Goal: Information Seeking & Learning: Learn about a topic

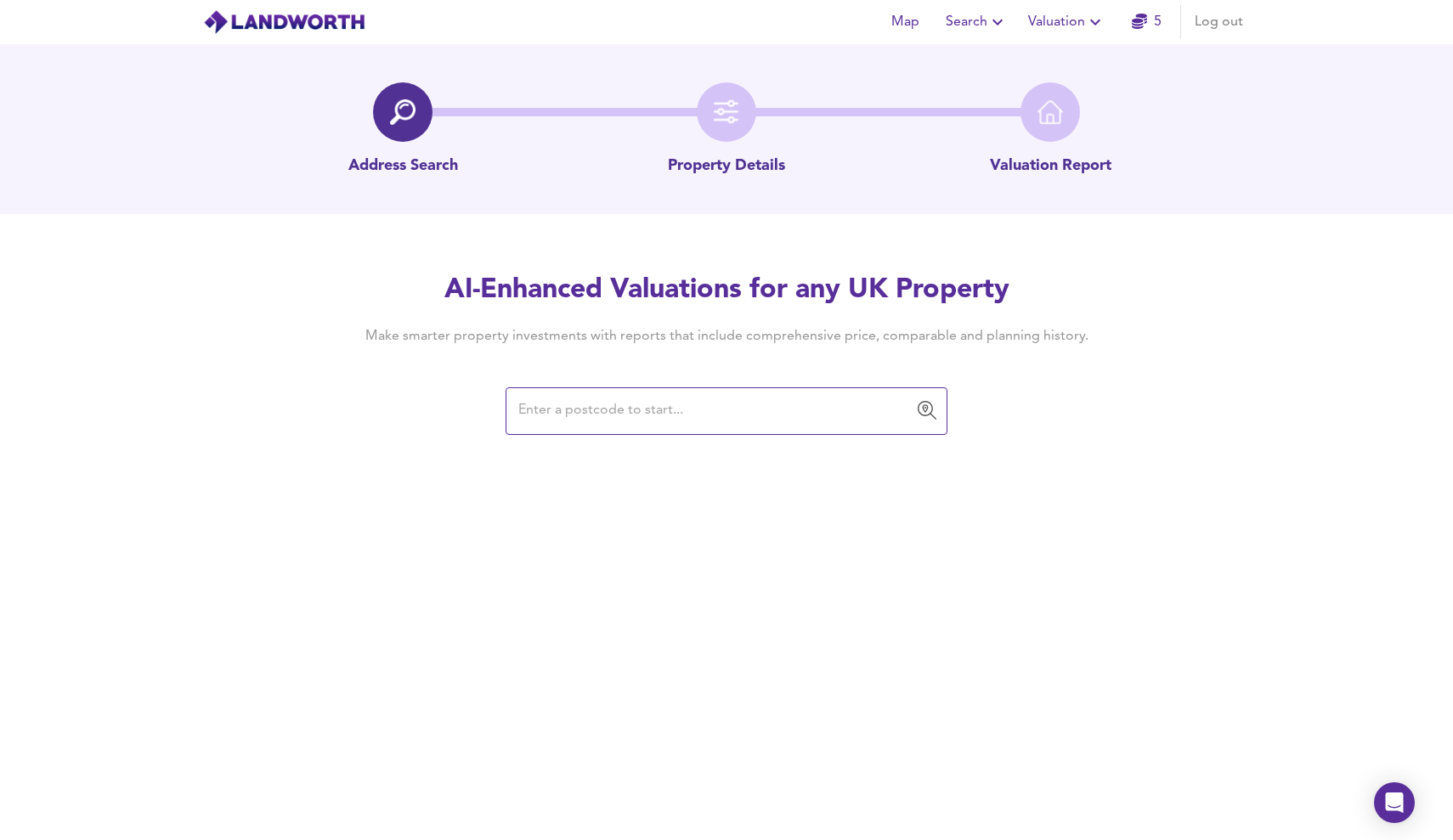
click at [1108, 23] on button "Valuation" at bounding box center [1067, 22] width 91 height 34
click at [1083, 86] on li "Valuation Report History" at bounding box center [1067, 91] width 203 height 31
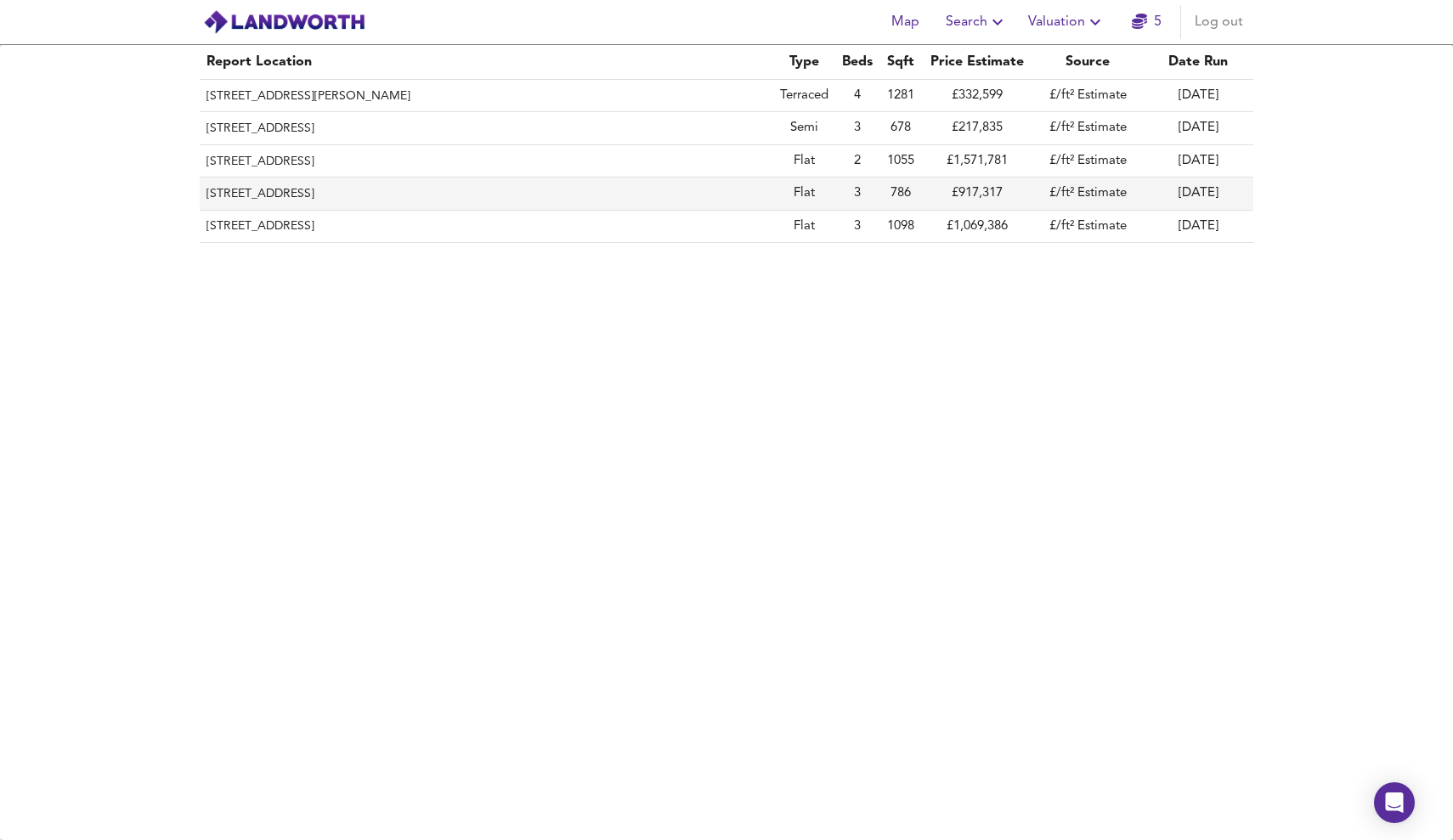
click at [447, 198] on th "[STREET_ADDRESS]" at bounding box center [486, 194] width 574 height 33
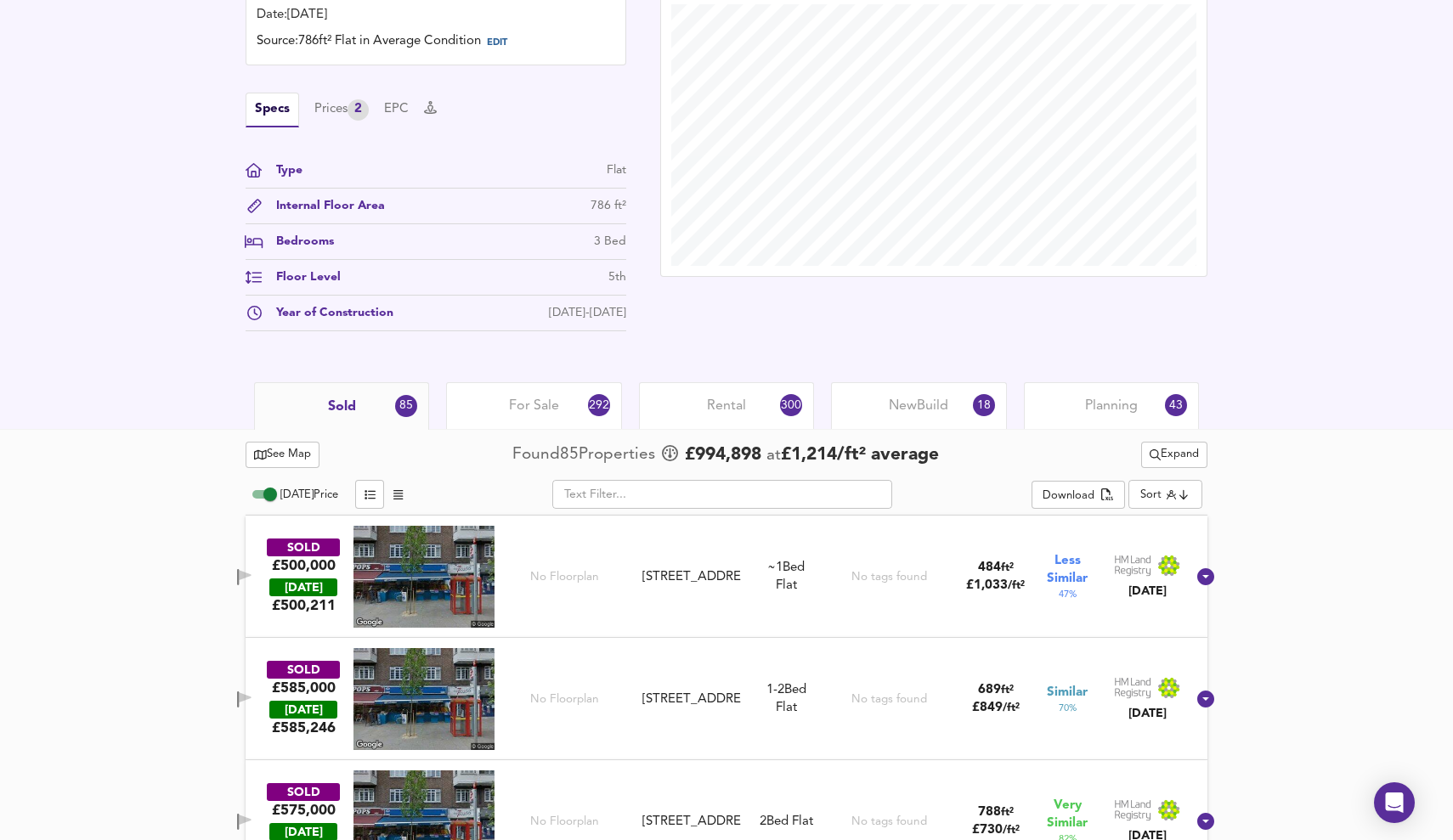
scroll to position [506, 0]
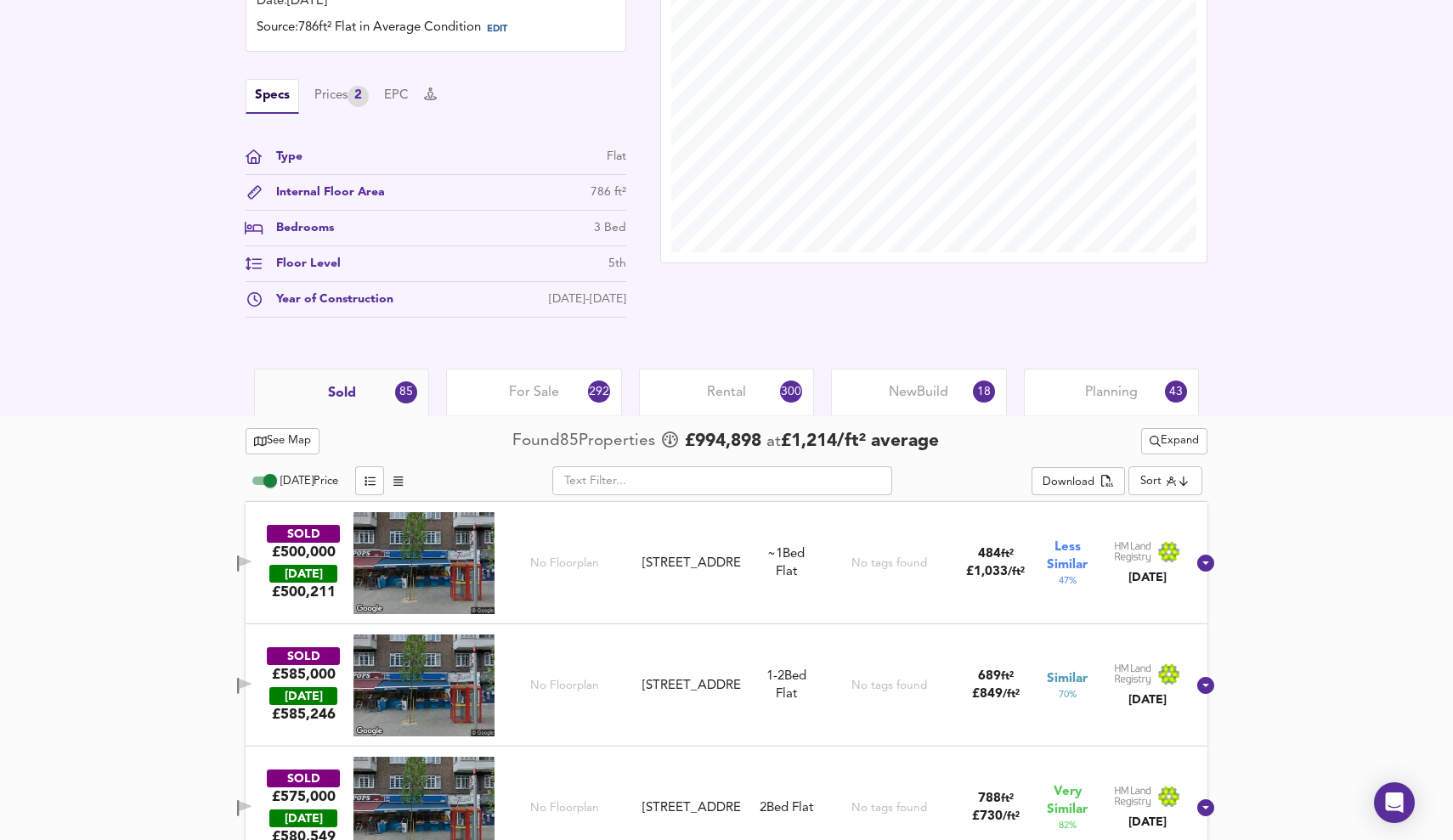
click at [710, 401] on span "Rental" at bounding box center [726, 392] width 39 height 19
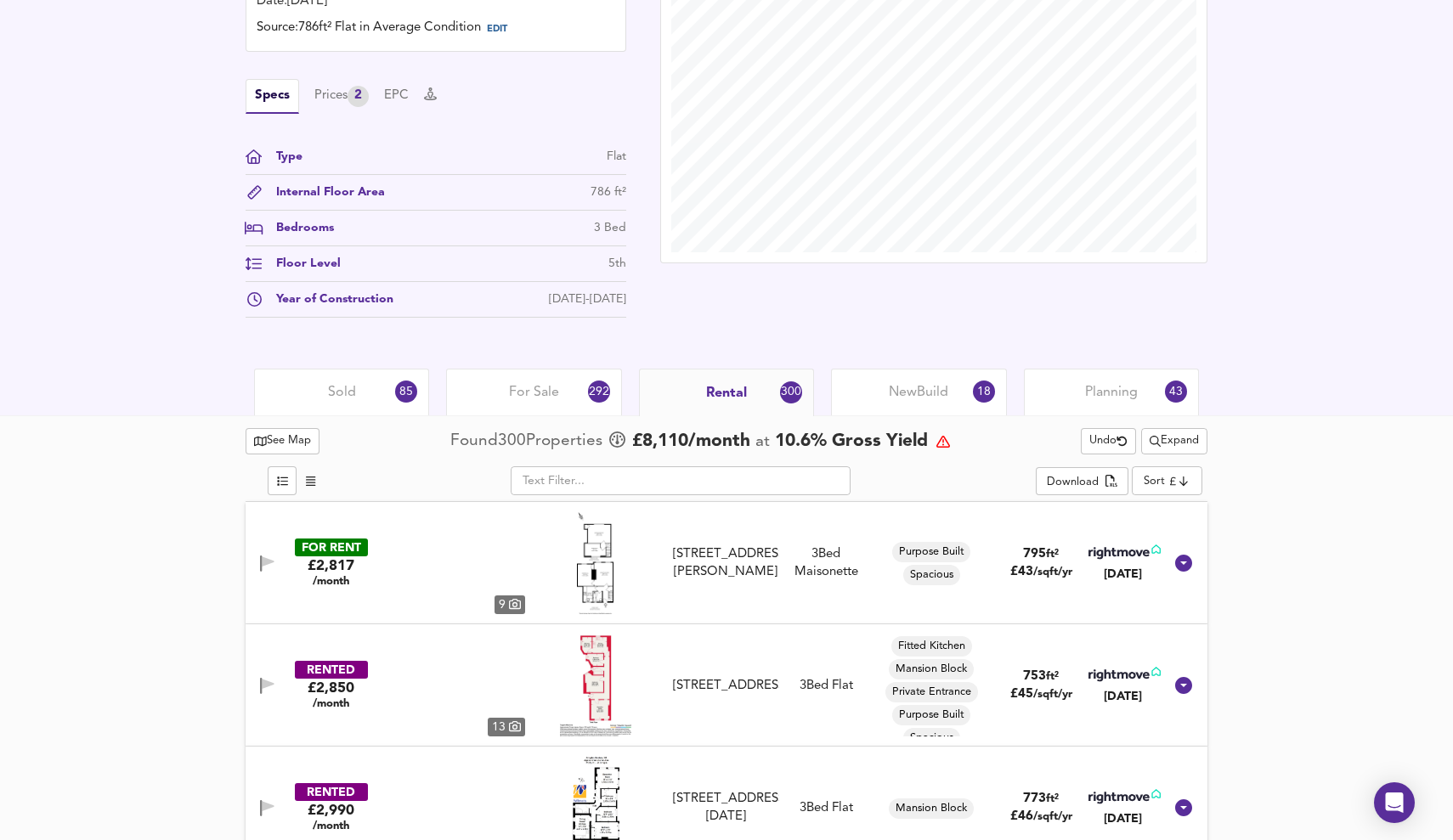
click at [1159, 442] on span "Expand" at bounding box center [1174, 441] width 50 height 19
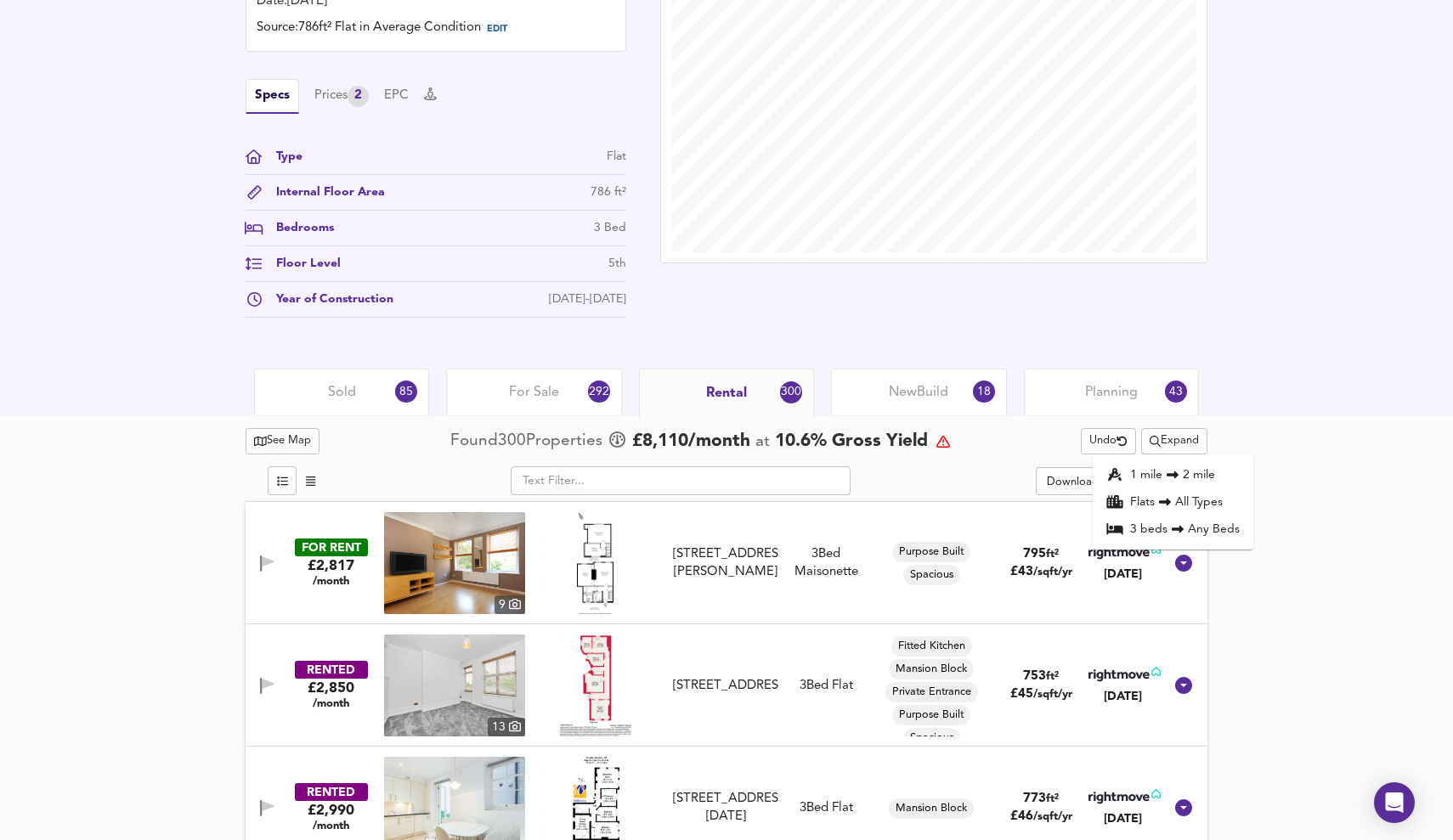
click at [1159, 442] on span "Expand" at bounding box center [1174, 441] width 50 height 19
click at [1090, 441] on span "Undo" at bounding box center [1108, 441] width 38 height 19
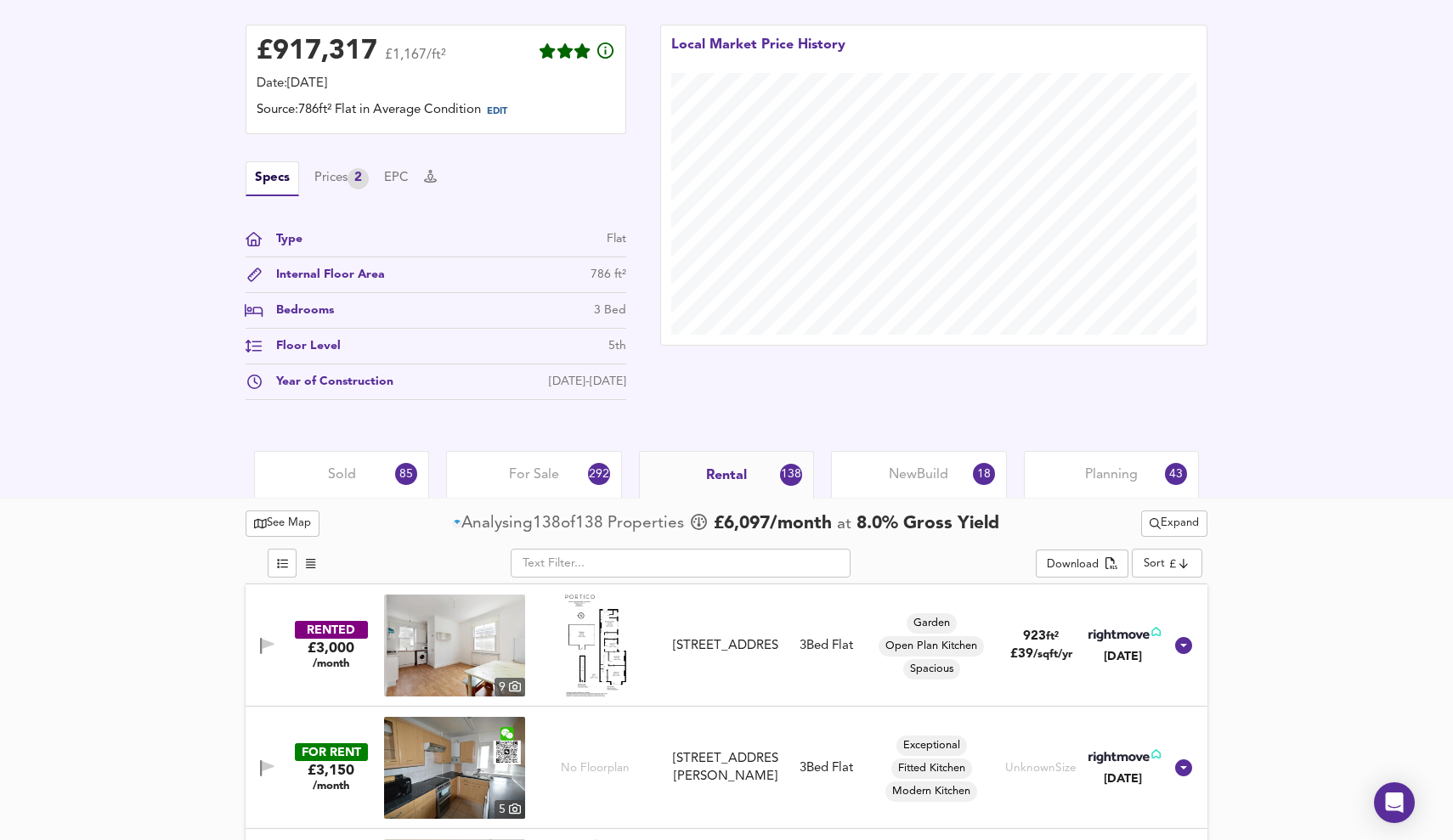
scroll to position [424, 0]
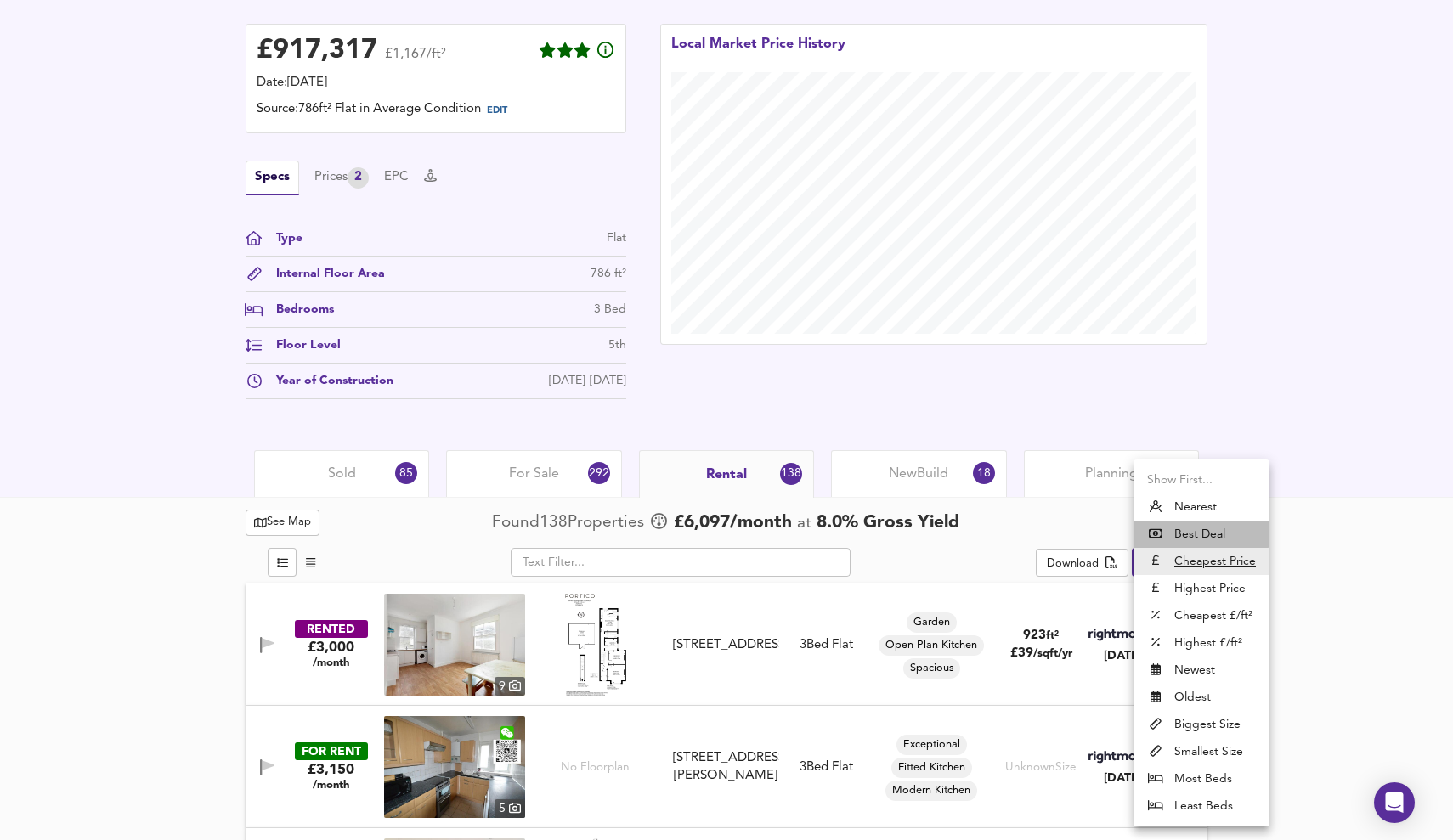
click at [1191, 531] on li "Best Deal" at bounding box center [1202, 534] width 136 height 27
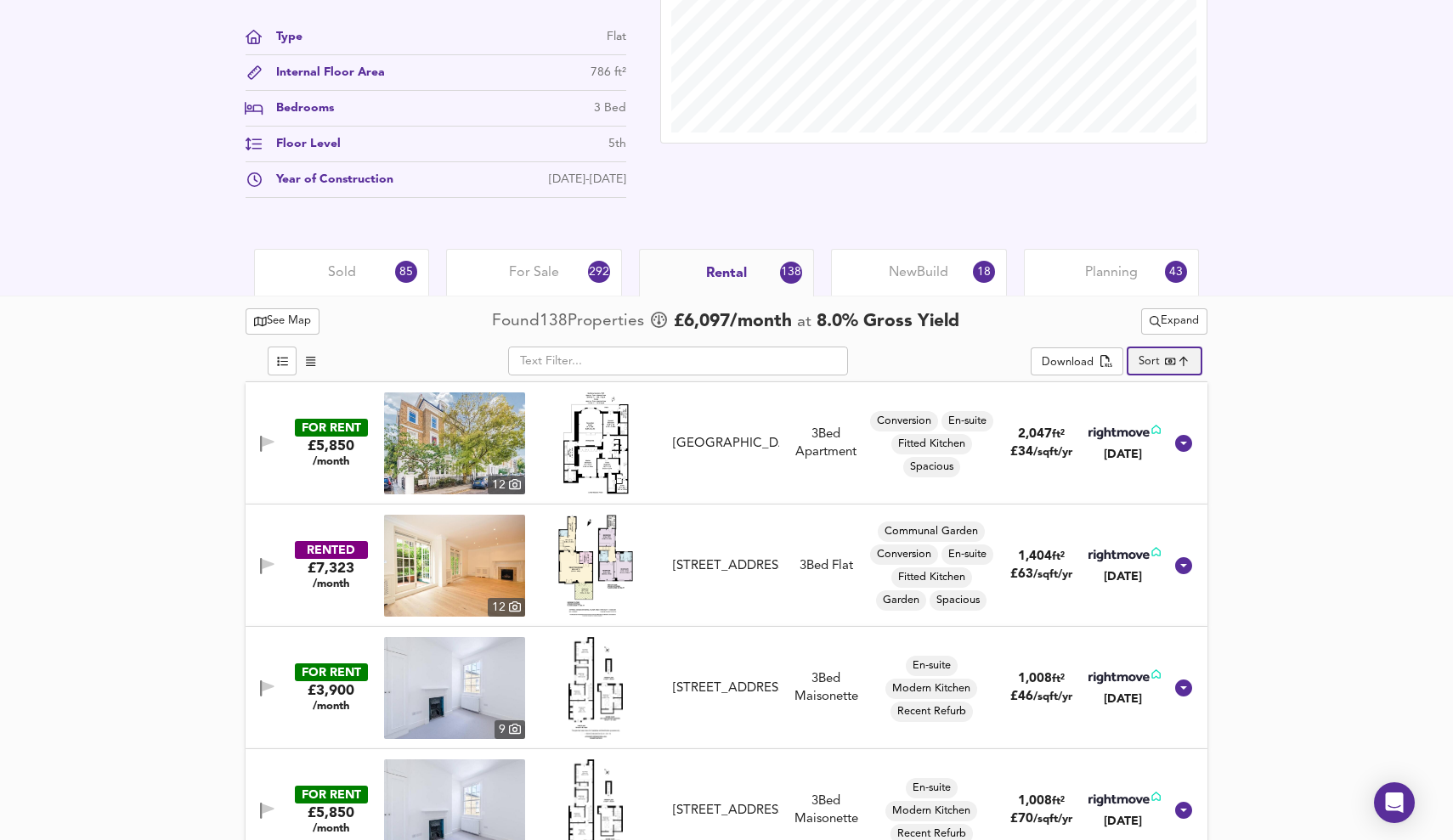
scroll to position [593, 0]
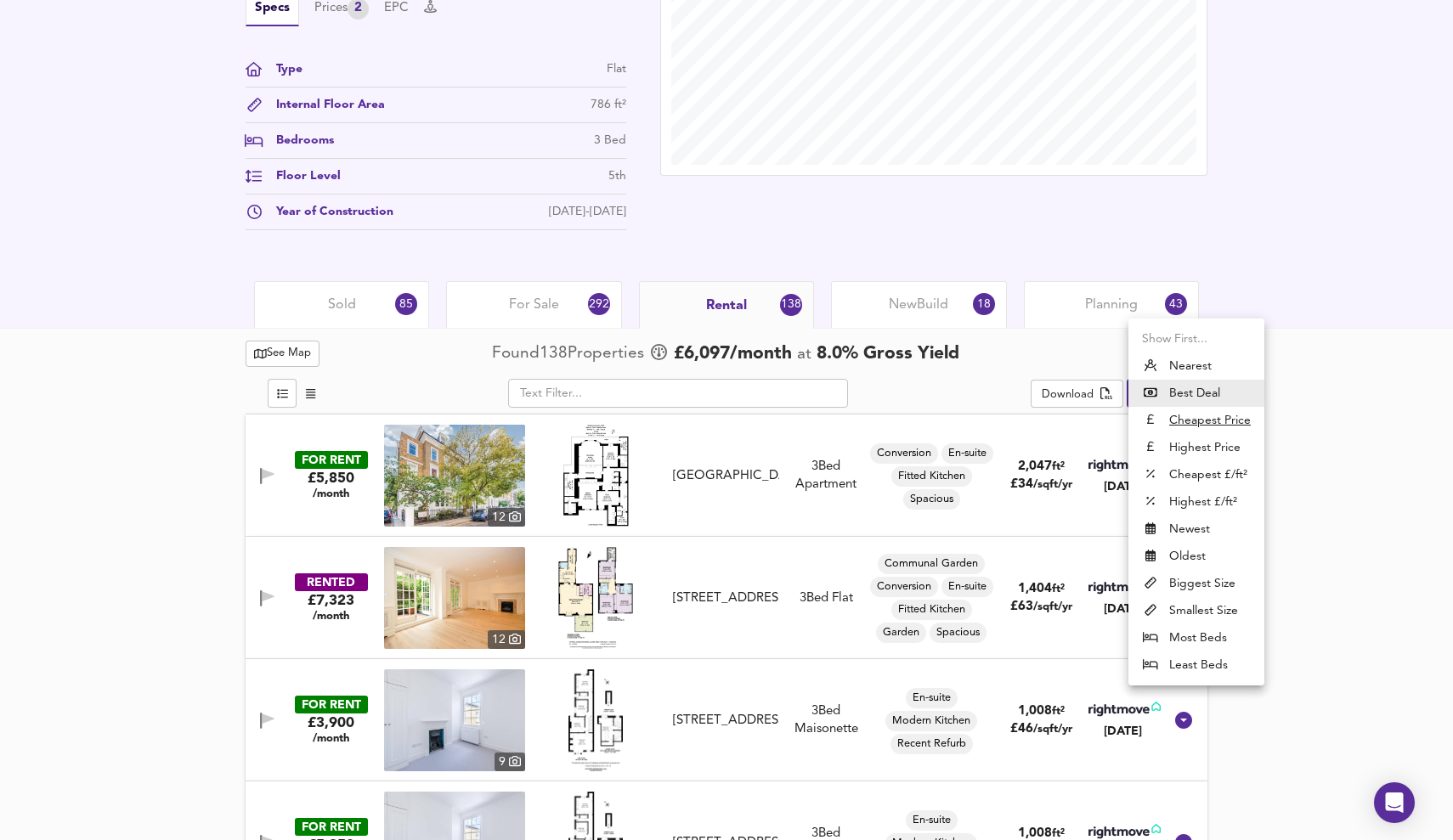
click at [1217, 417] on u "Cheapest Price" at bounding box center [1210, 420] width 81 height 17
type input "cheapest"
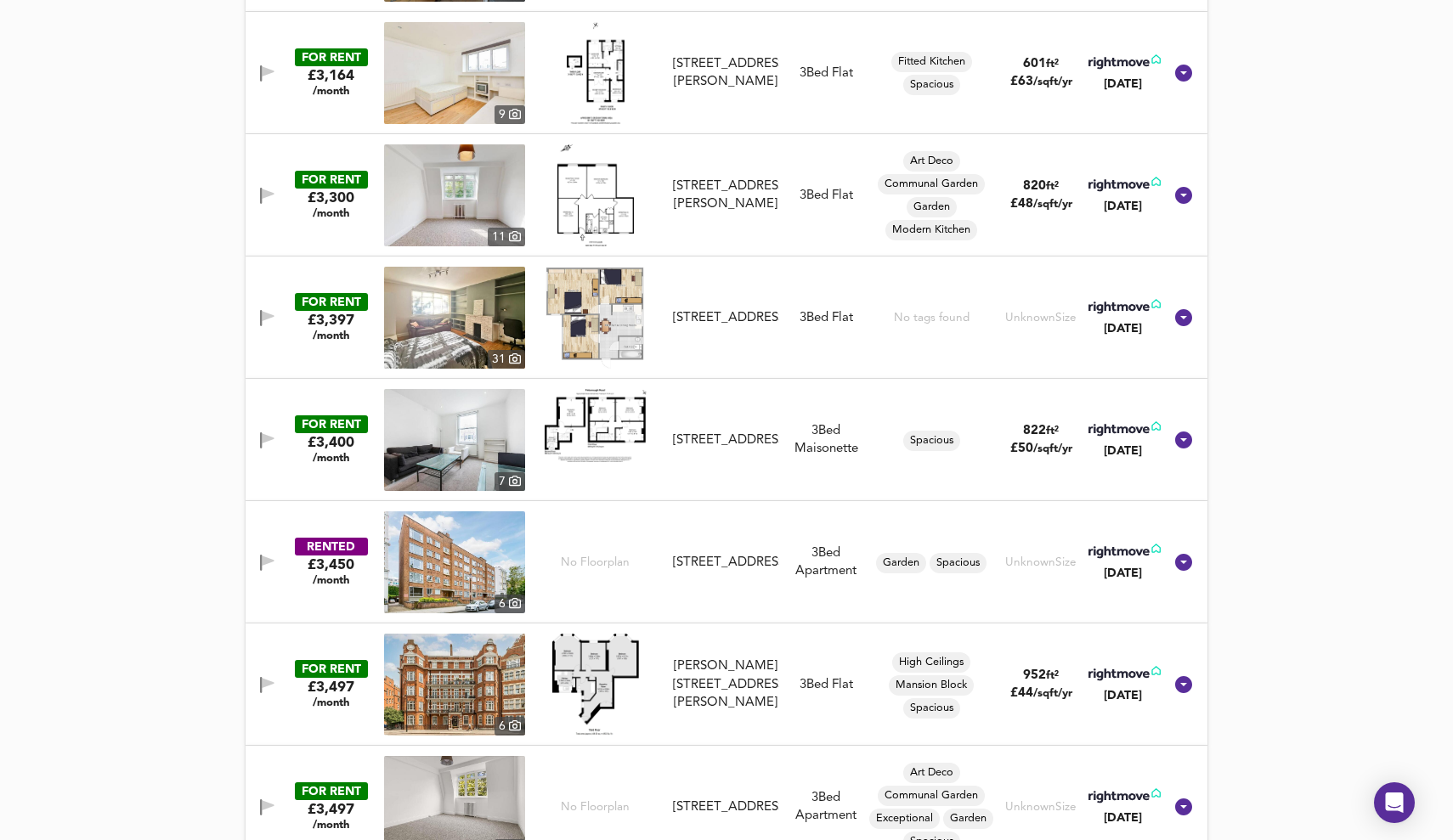
scroll to position [1244, 0]
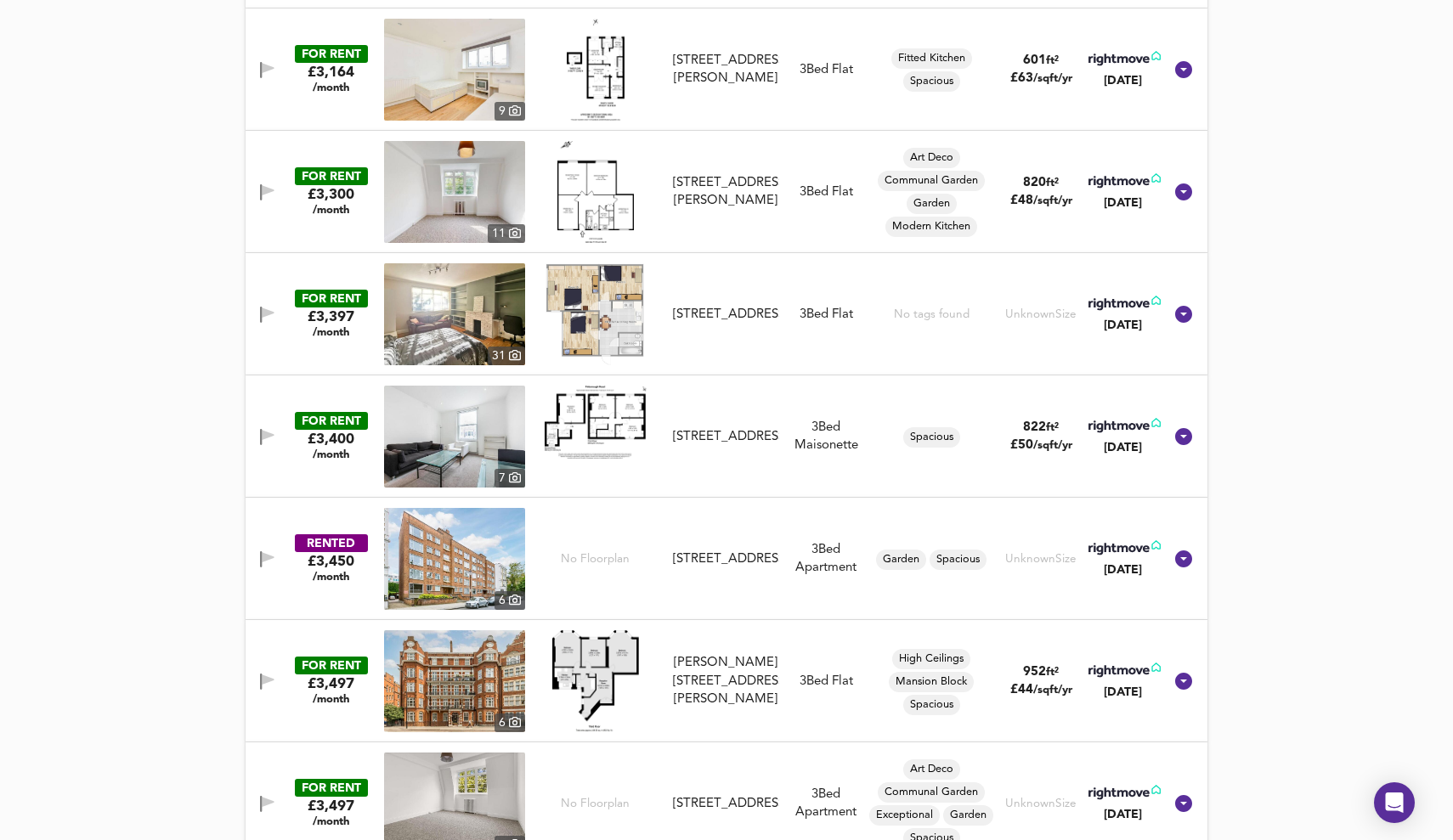
click at [598, 317] on img at bounding box center [595, 314] width 99 height 102
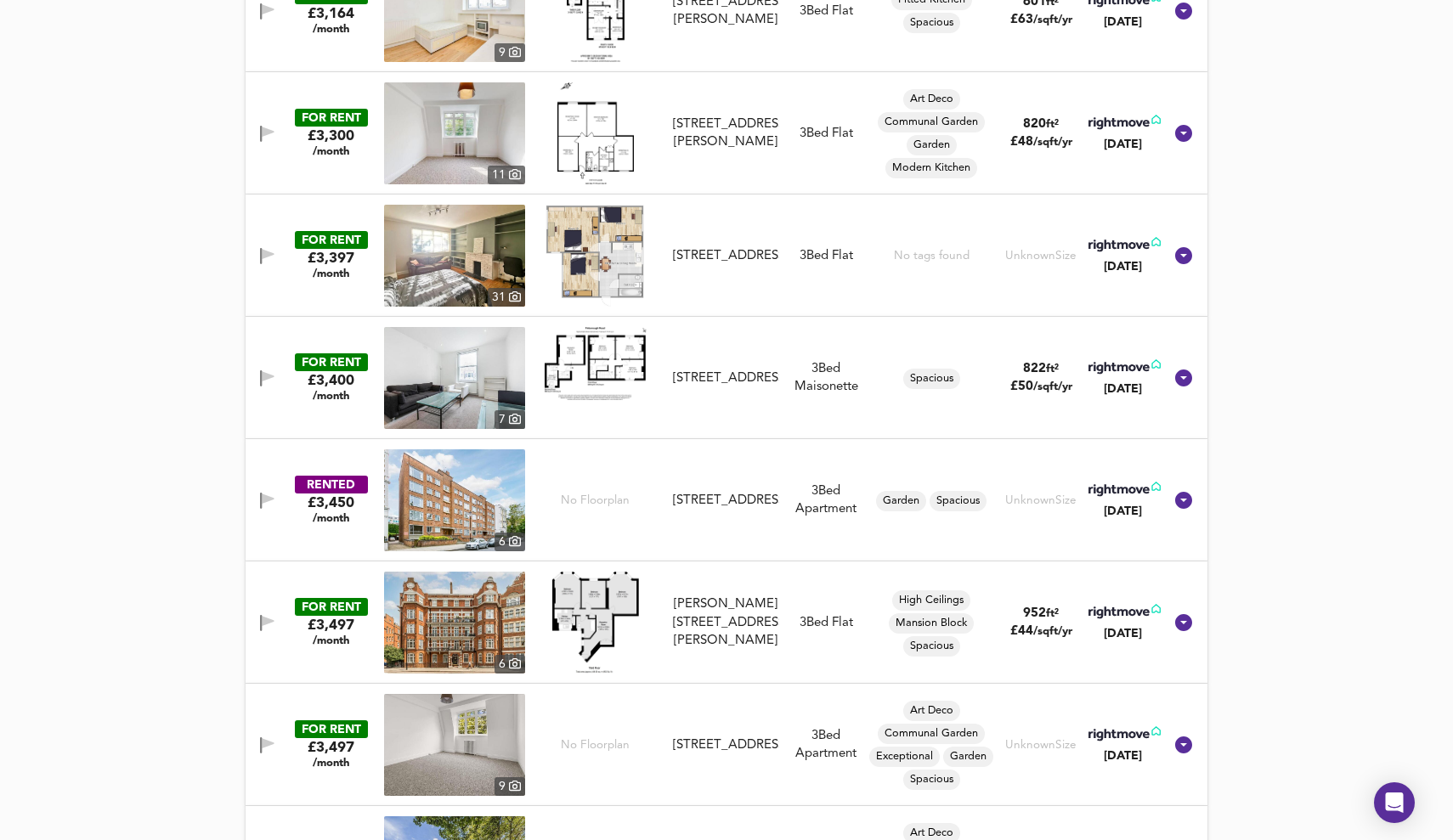
scroll to position [1304, 0]
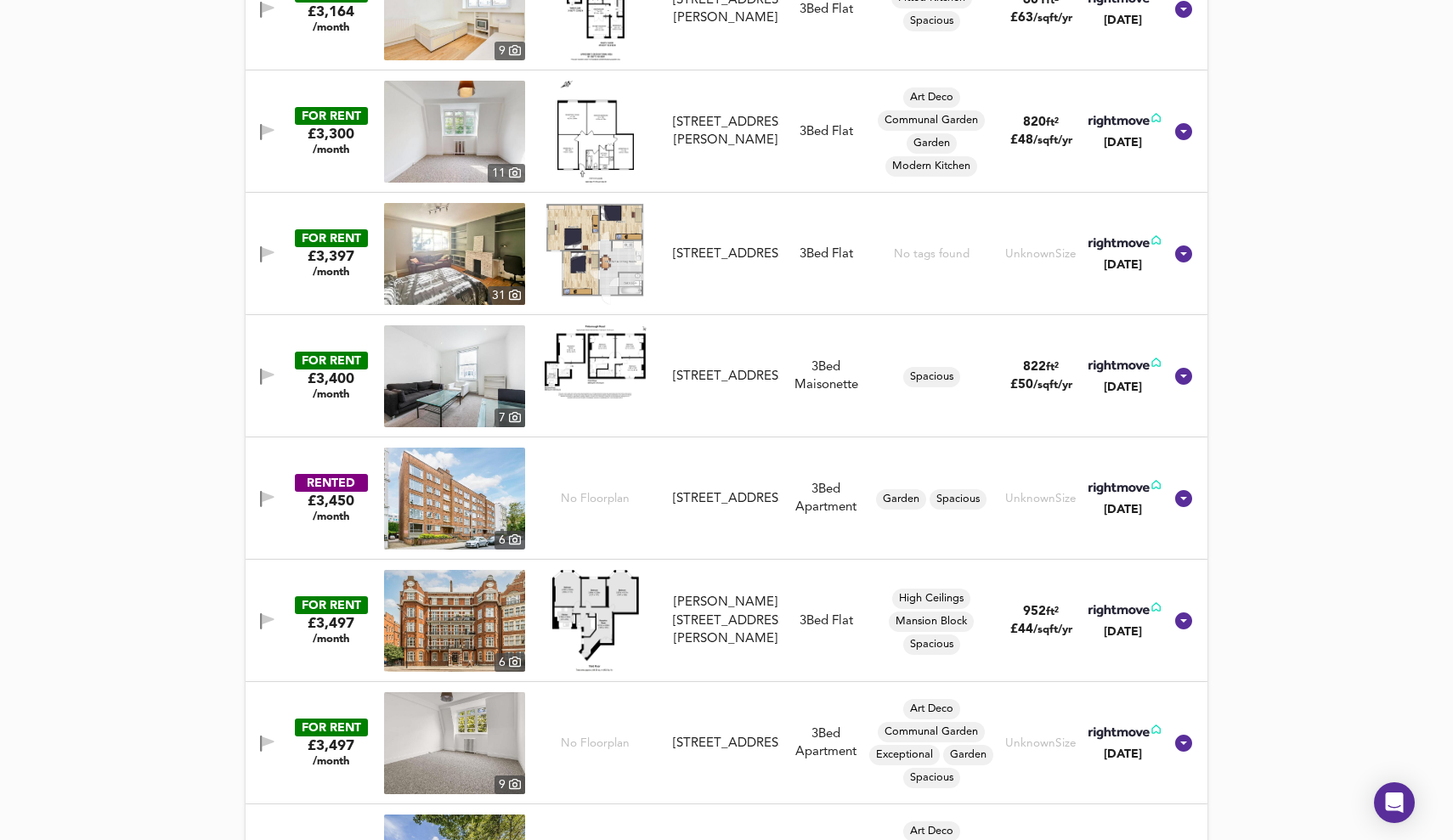
click at [592, 358] on img at bounding box center [595, 362] width 102 height 73
click at [461, 390] on img at bounding box center [455, 376] width 141 height 102
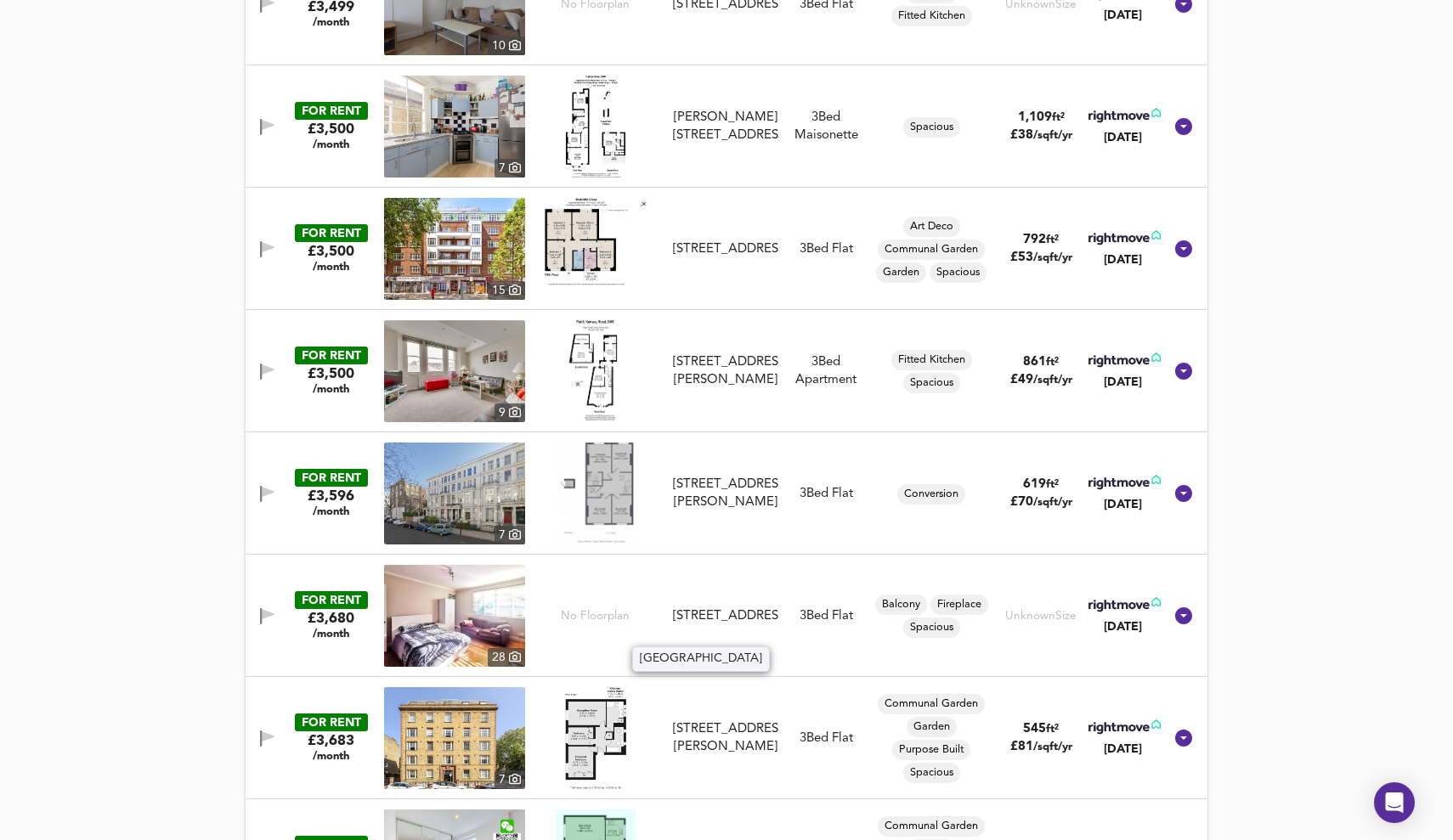
scroll to position [2293, 0]
